Goal: Navigation & Orientation: Find specific page/section

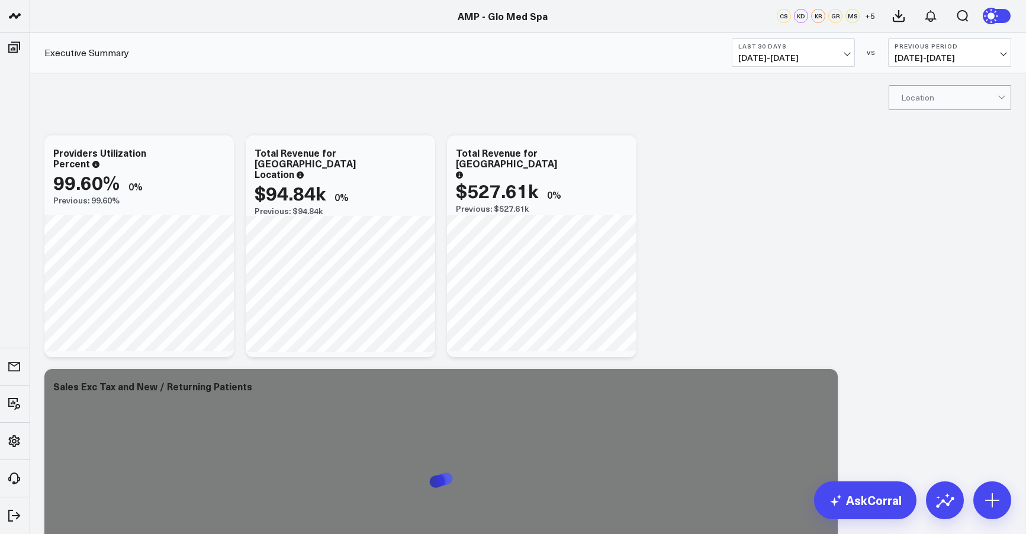
click at [785, 61] on span "07/12/25 - 08/10/25" at bounding box center [793, 57] width 110 height 9
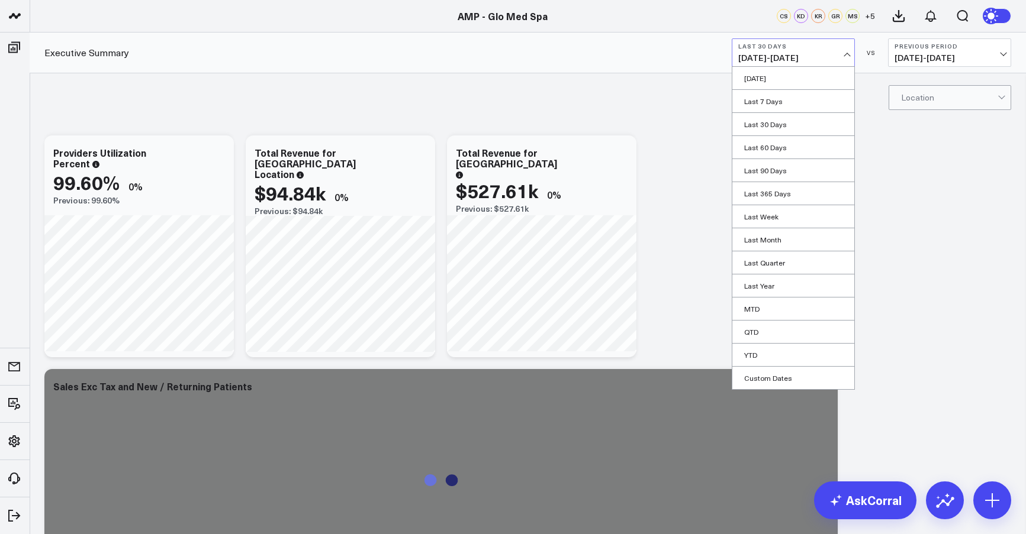
click at [507, 24] on header "AMP - Back to 30 AMP - Curate AMP - Ever/Body AMP - Glo Med Spa AMP - Healing W…" at bounding box center [513, 16] width 1026 height 33
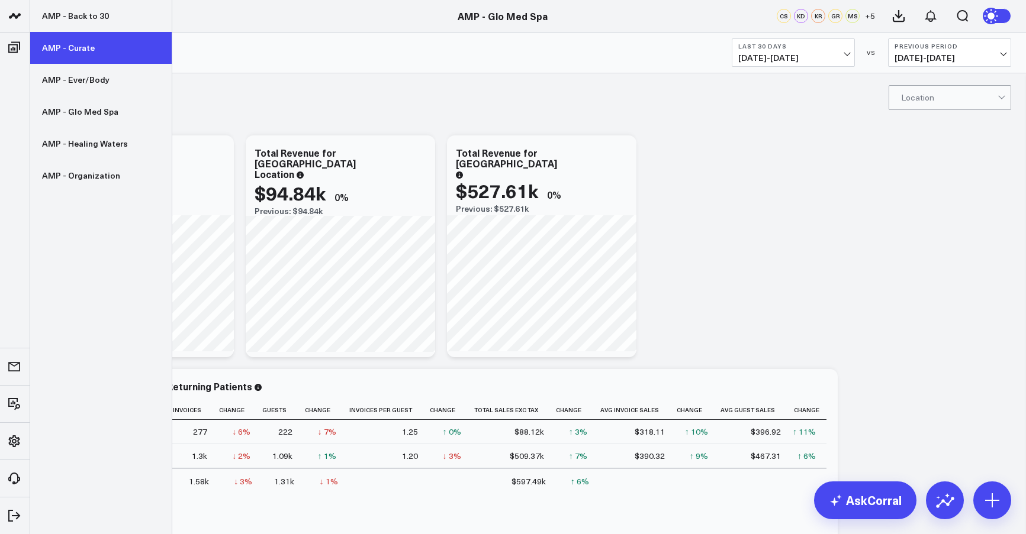
click at [61, 47] on link "AMP - Curate" at bounding box center [100, 48] width 141 height 32
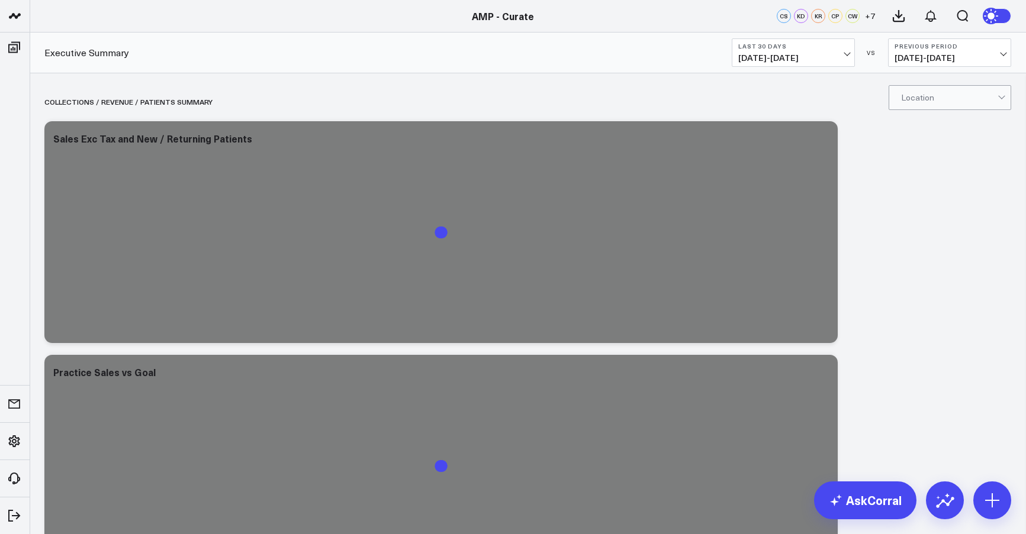
click at [762, 53] on span "07/12/25 - 08/10/25" at bounding box center [793, 57] width 110 height 9
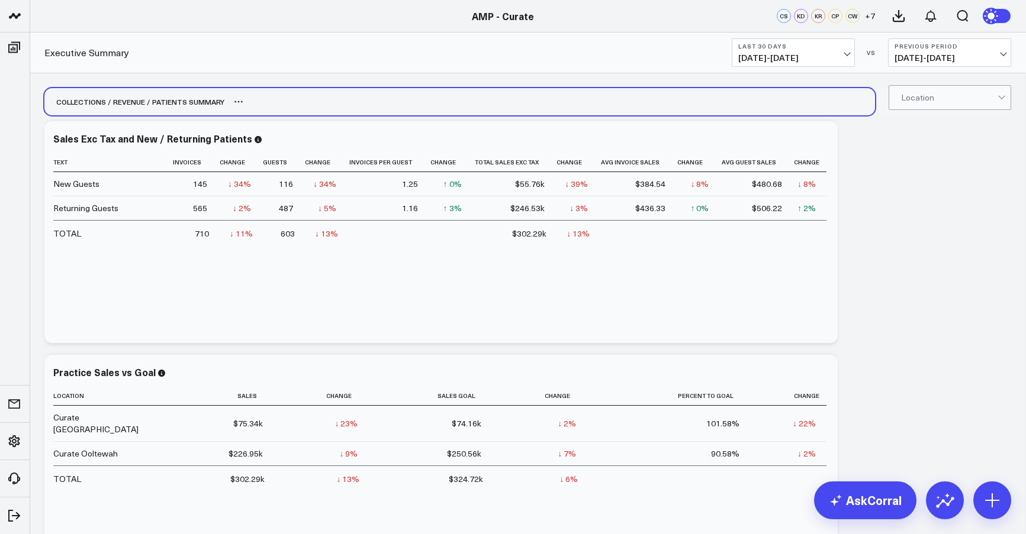
click at [144, 92] on div "Collections / revenue / patients summary" at bounding box center [134, 101] width 180 height 27
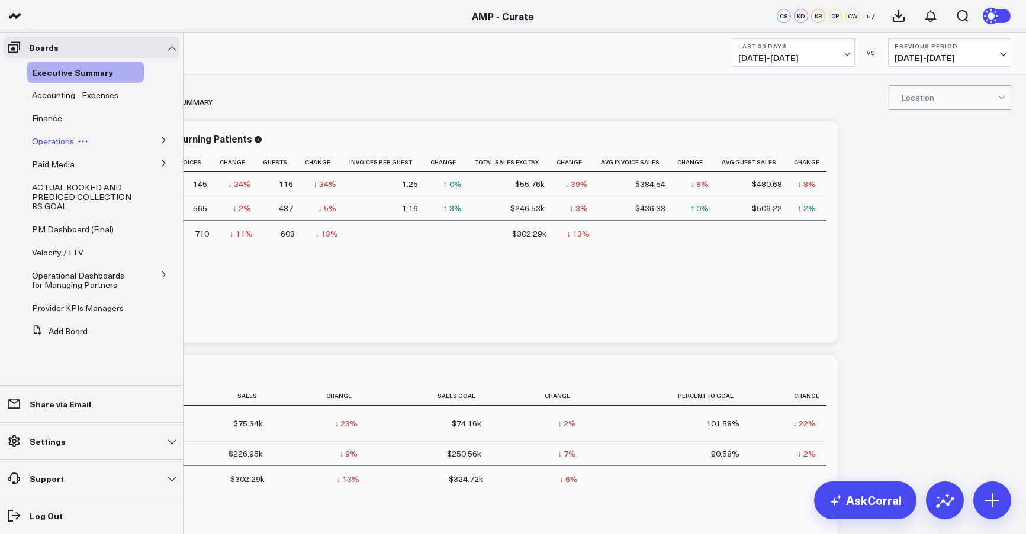
click at [87, 141] on button at bounding box center [83, 141] width 18 height 9
click at [60, 140] on span "Operations" at bounding box center [53, 141] width 42 height 11
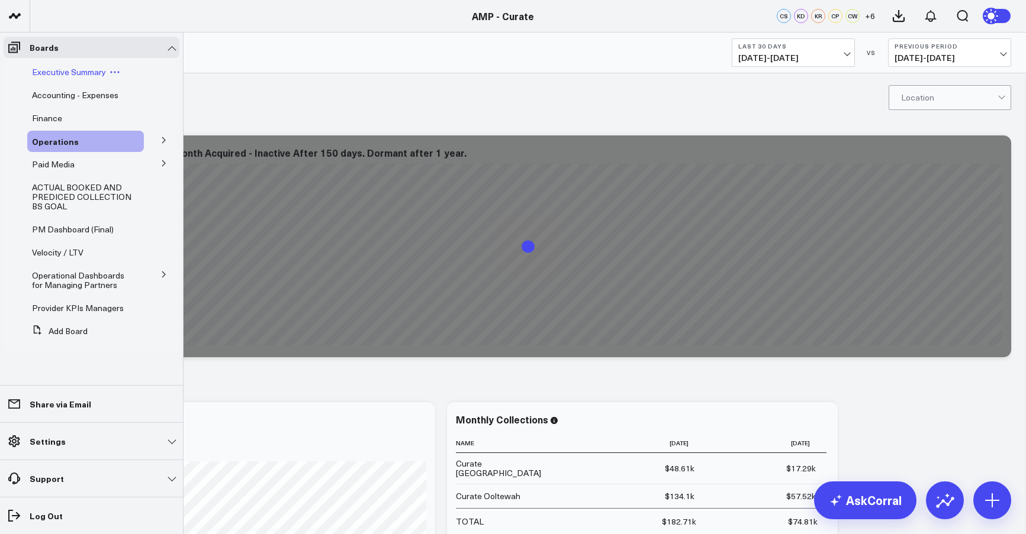
click at [60, 74] on span "Executive Summary" at bounding box center [69, 71] width 74 height 11
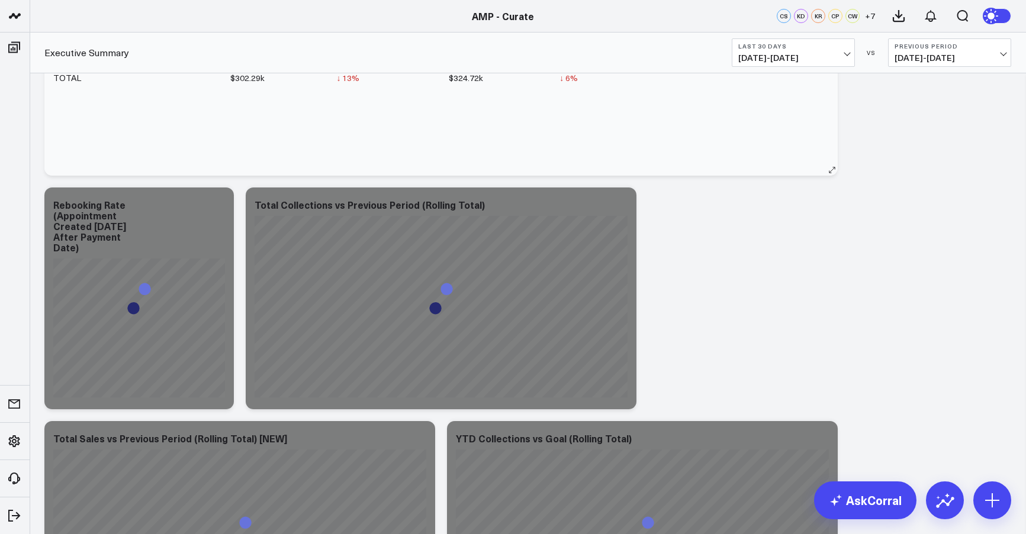
scroll to position [402, 0]
